Goal: Check status: Check status

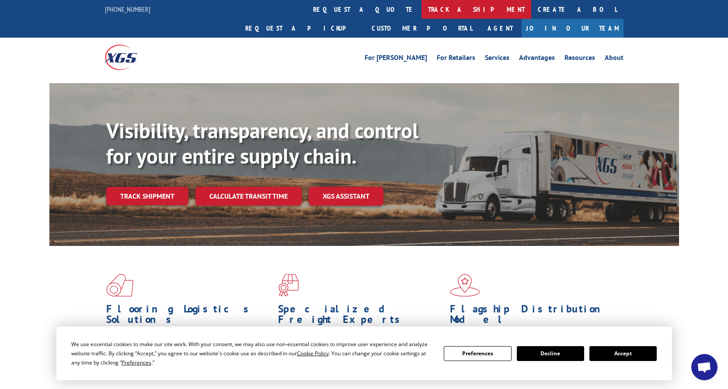
click at [421, 10] on link "track a shipment" at bounding box center [476, 9] width 110 height 19
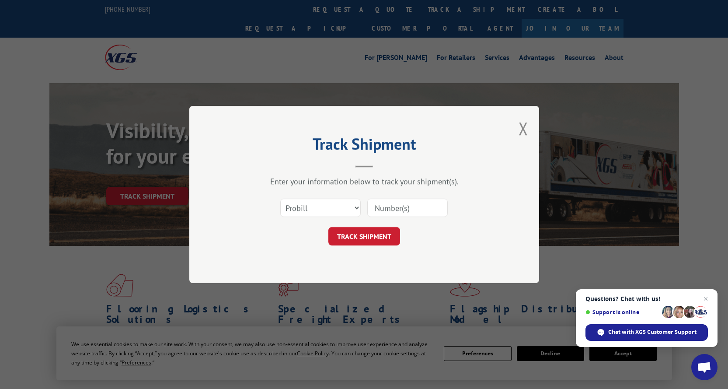
click at [395, 208] on input at bounding box center [407, 207] width 80 height 18
click at [357, 210] on select "Select category... Probill BOL PO" at bounding box center [320, 207] width 80 height 18
select select "po"
click at [280, 198] on select "Select category... Probill BOL PO" at bounding box center [320, 207] width 80 height 18
click at [380, 209] on input at bounding box center [407, 207] width 80 height 18
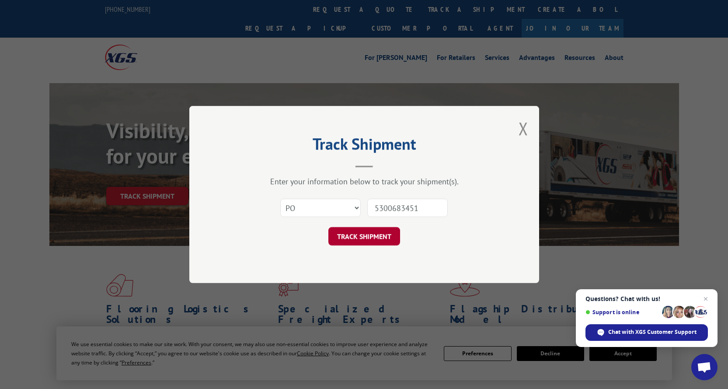
type input "5300683451"
click at [383, 236] on button "TRACK SHIPMENT" at bounding box center [364, 236] width 72 height 18
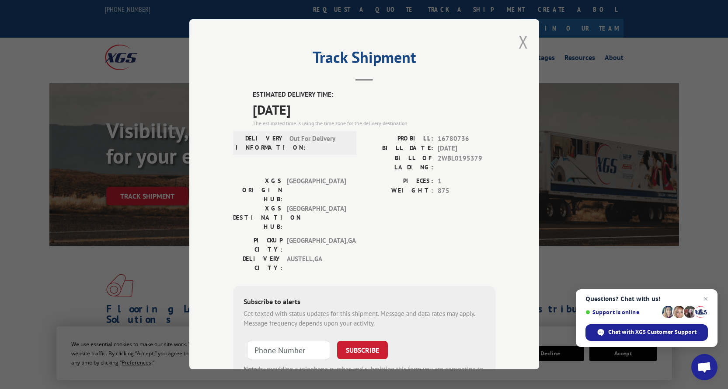
click at [518, 41] on button "Close modal" at bounding box center [523, 41] width 10 height 23
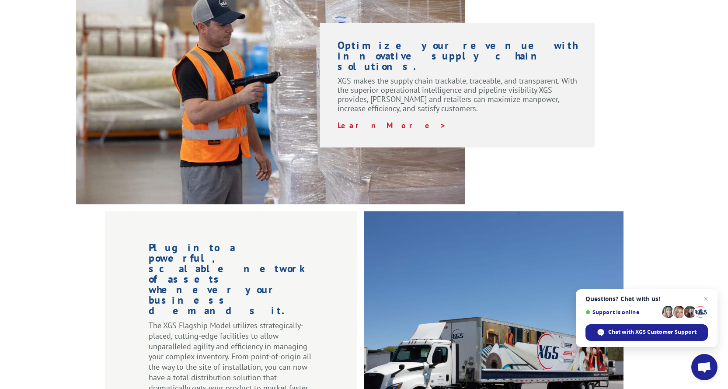
scroll to position [555, 0]
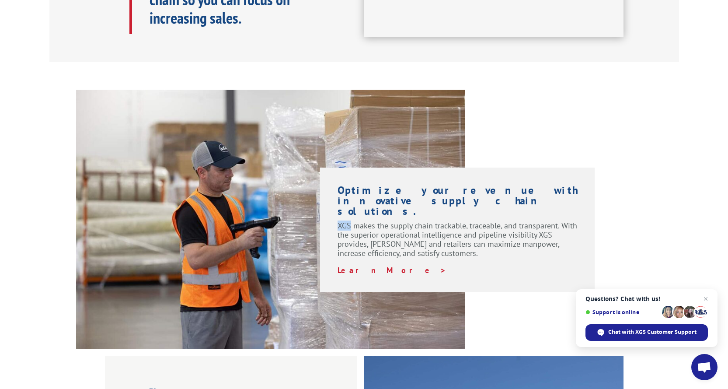
drag, startPoint x: 340, startPoint y: 194, endPoint x: 349, endPoint y: 194, distance: 9.6
click at [349, 221] on p "XGS makes the supply chain trackable, traceable, and transparent. With the supe…" at bounding box center [457, 243] width 240 height 45
copy p "XGS"
